Goal: Check status: Check status

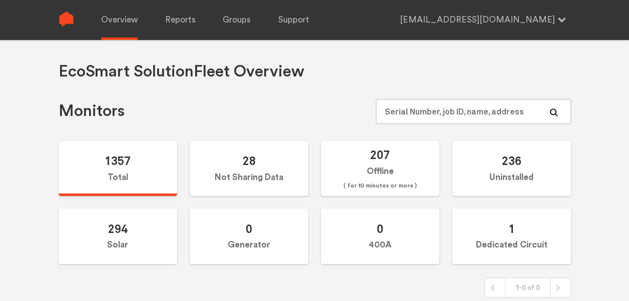
drag, startPoint x: 0, startPoint y: 0, endPoint x: 481, endPoint y: 114, distance: 494.8
click at [481, 114] on input "text" at bounding box center [473, 111] width 195 height 25
type input "N144021180"
click at [456, 101] on input "text" at bounding box center [473, 111] width 195 height 25
paste input "N144020893"
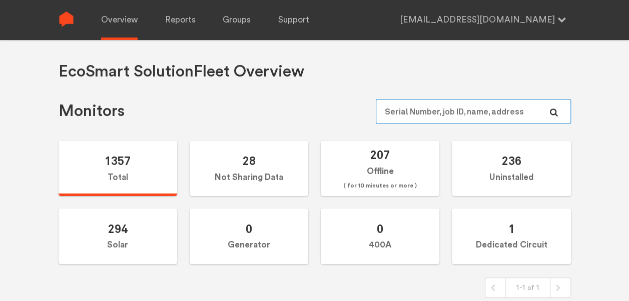
type input "N144020893"
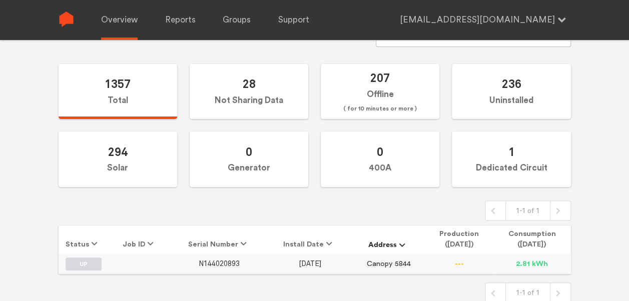
click at [216, 260] on span "N144020893" at bounding box center [219, 264] width 41 height 9
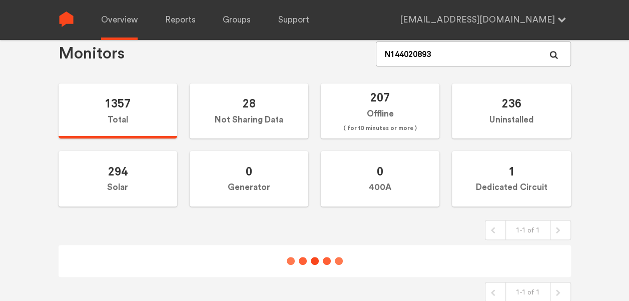
scroll to position [77, 0]
